Goal: Task Accomplishment & Management: Use online tool/utility

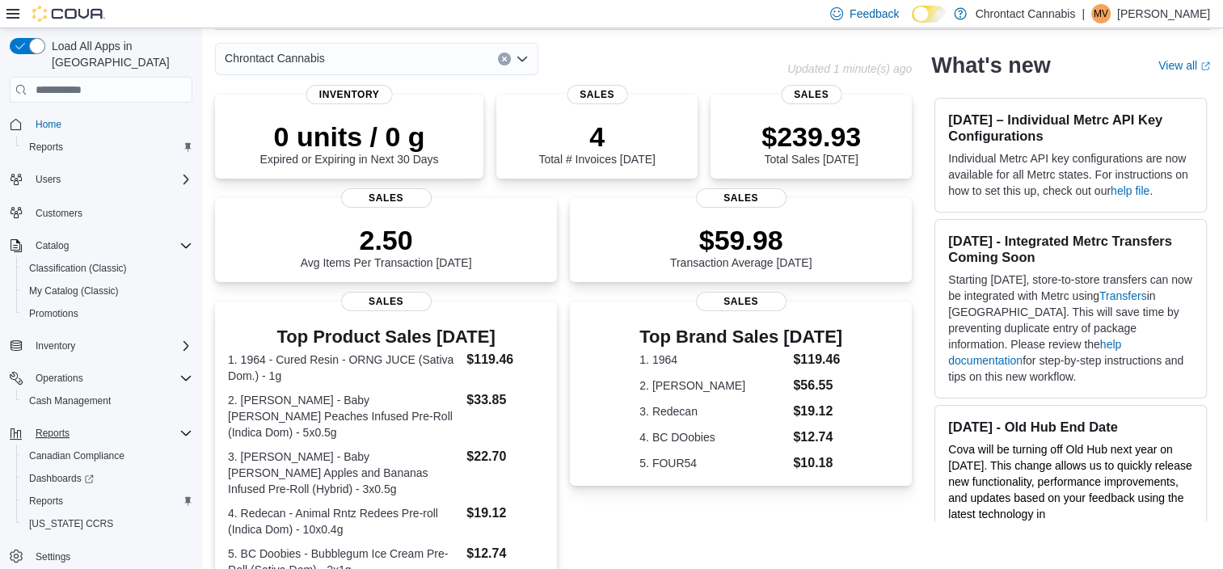
scroll to position [68, 0]
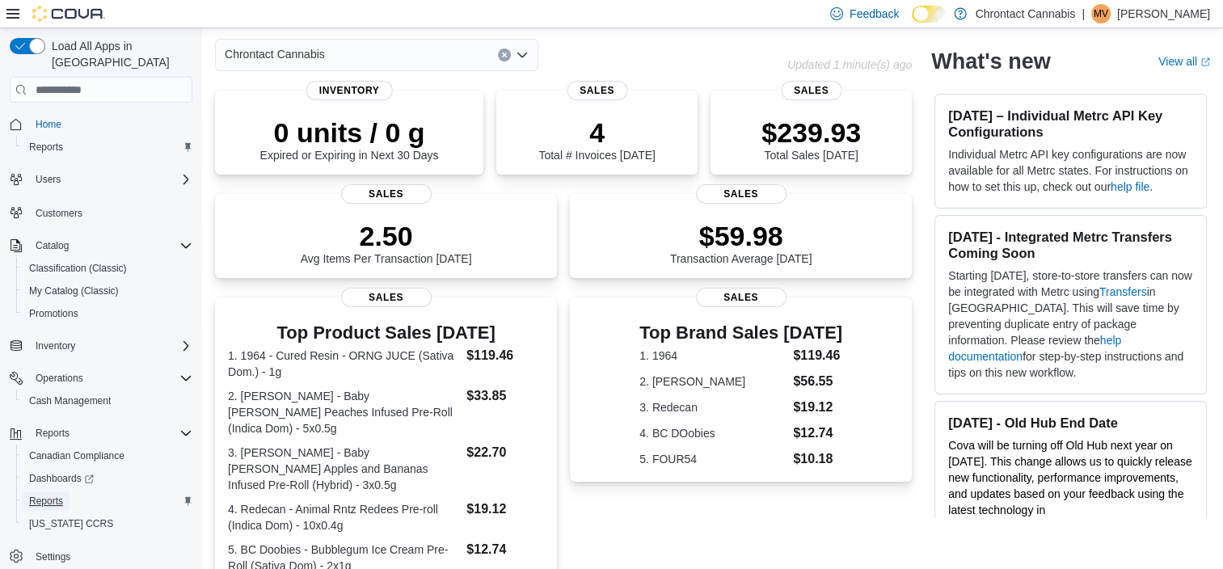
click at [55, 495] on span "Reports" at bounding box center [46, 501] width 34 height 13
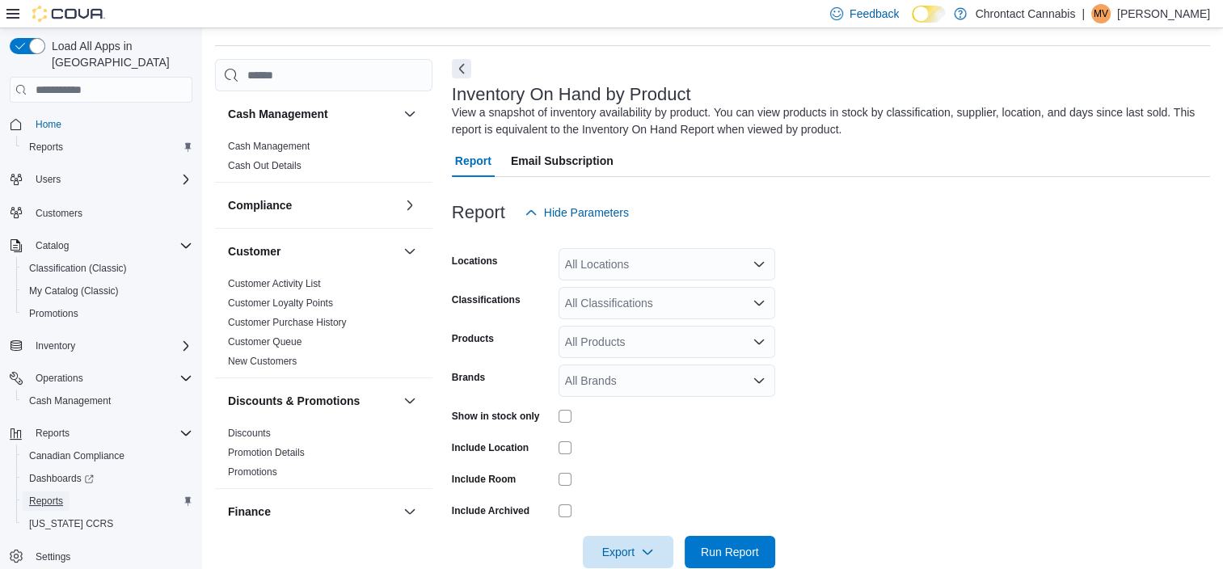
scroll to position [54, 0]
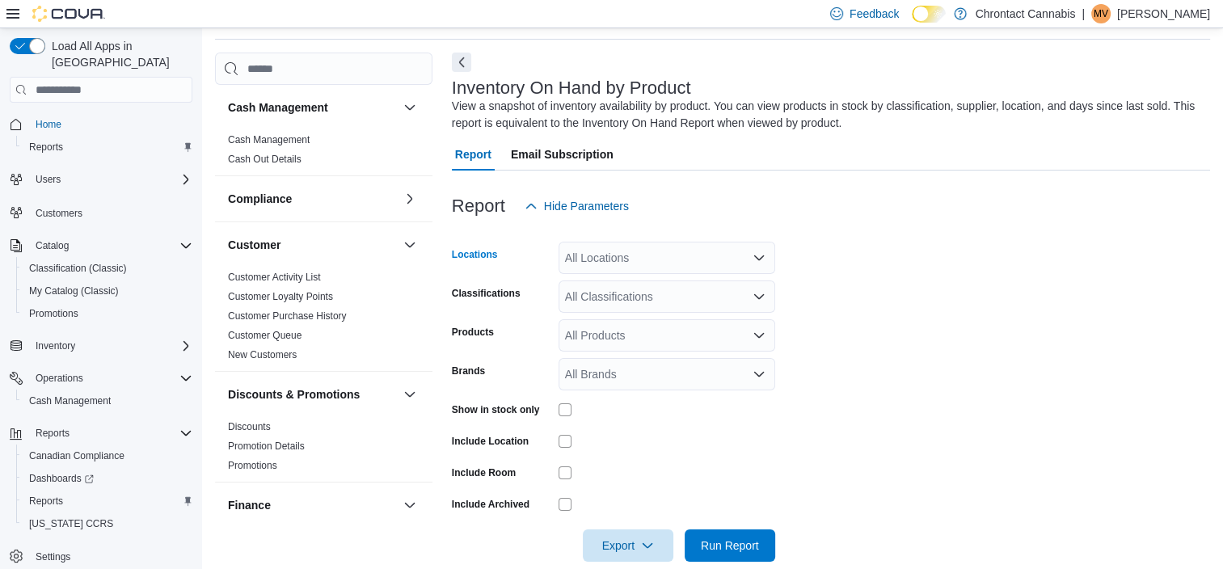
click at [636, 270] on div "All Locations" at bounding box center [667, 258] width 217 height 32
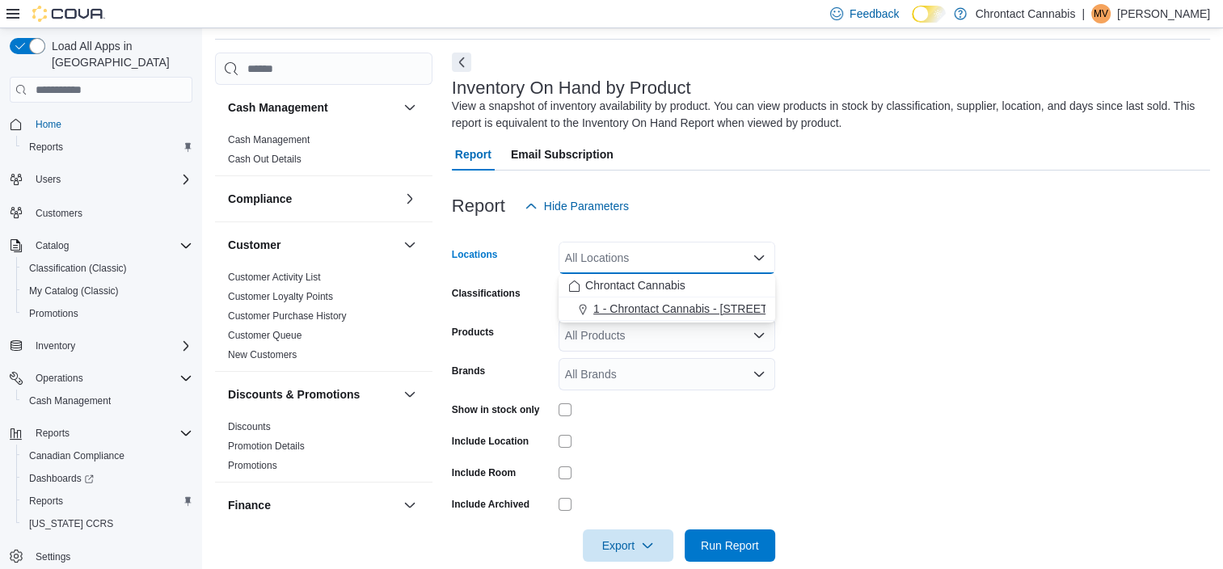
click at [632, 307] on span "1 - Chrontact Cannabis - [STREET_ADDRESS] Unit 1" at bounding box center [729, 309] width 271 height 16
click at [885, 313] on form "Locations 1 - Chrontact Cannabis - [STREET_ADDRESS] Unit 1 Combo box. Selected.…" at bounding box center [831, 392] width 759 height 340
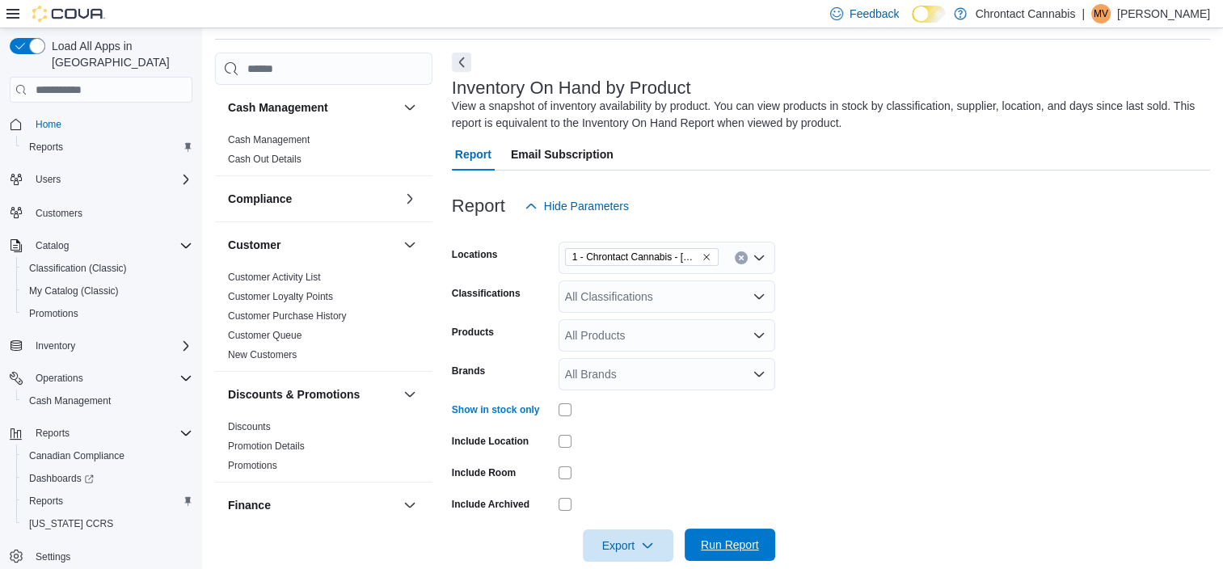
click at [728, 540] on span "Run Report" at bounding box center [730, 545] width 58 height 16
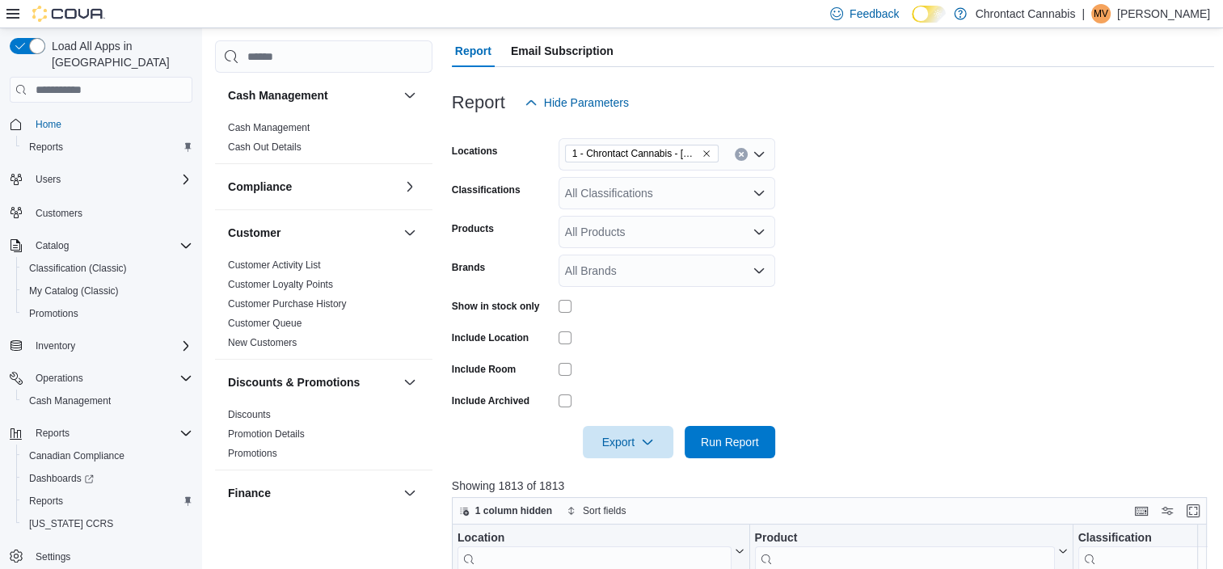
scroll to position [168, 0]
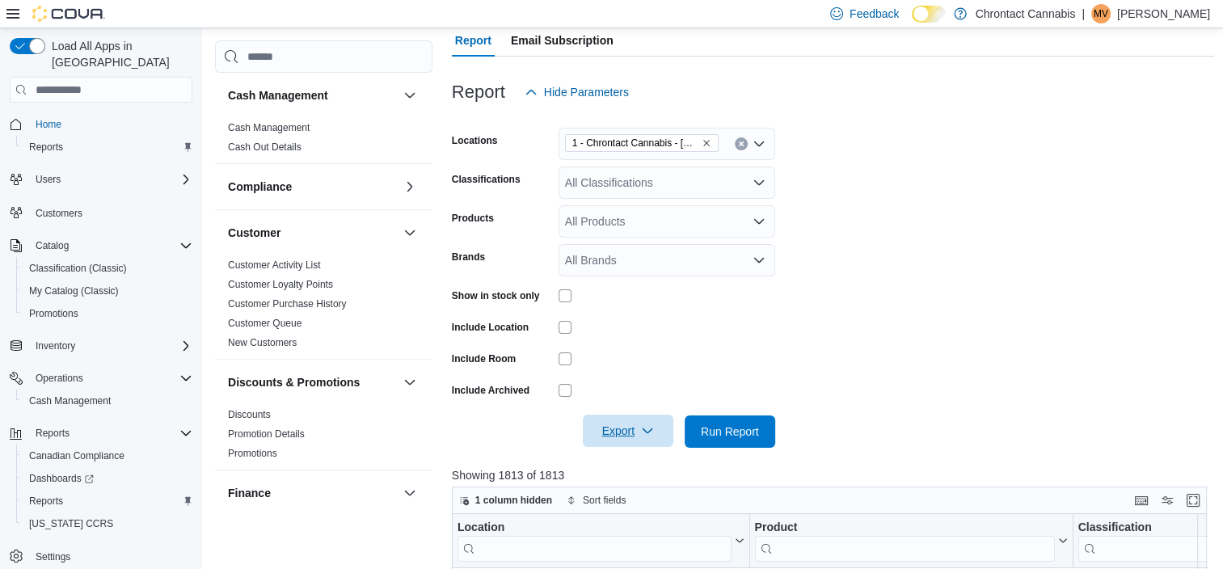
click at [638, 428] on span "Export" at bounding box center [628, 431] width 71 height 32
click at [628, 464] on span "Export to Excel" at bounding box center [630, 464] width 73 height 13
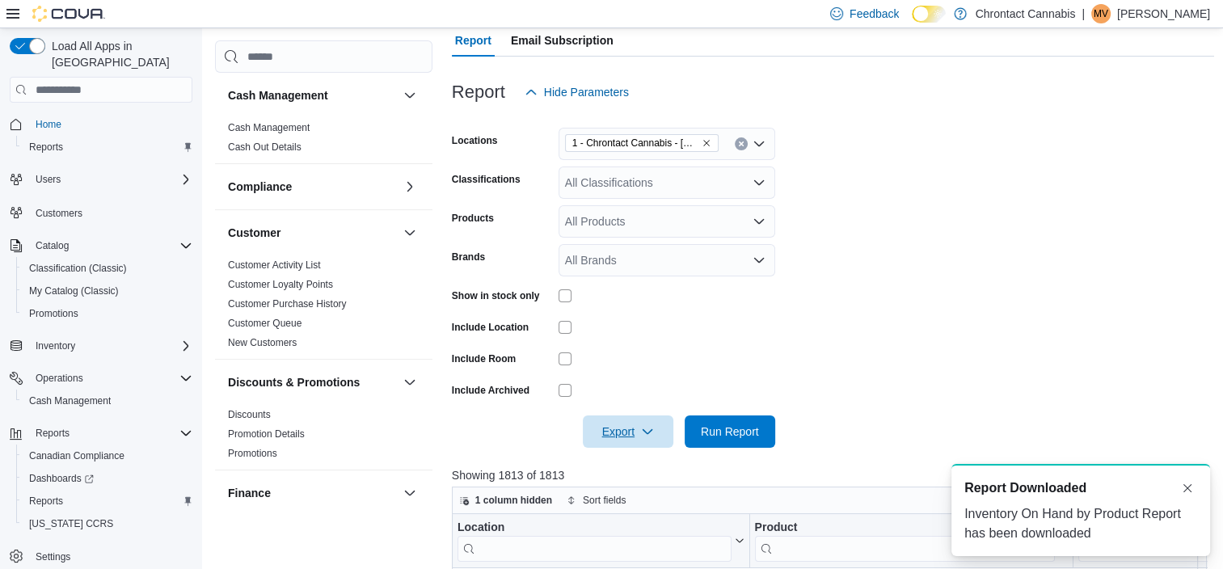
scroll to position [0, 0]
